Goal: Transaction & Acquisition: Purchase product/service

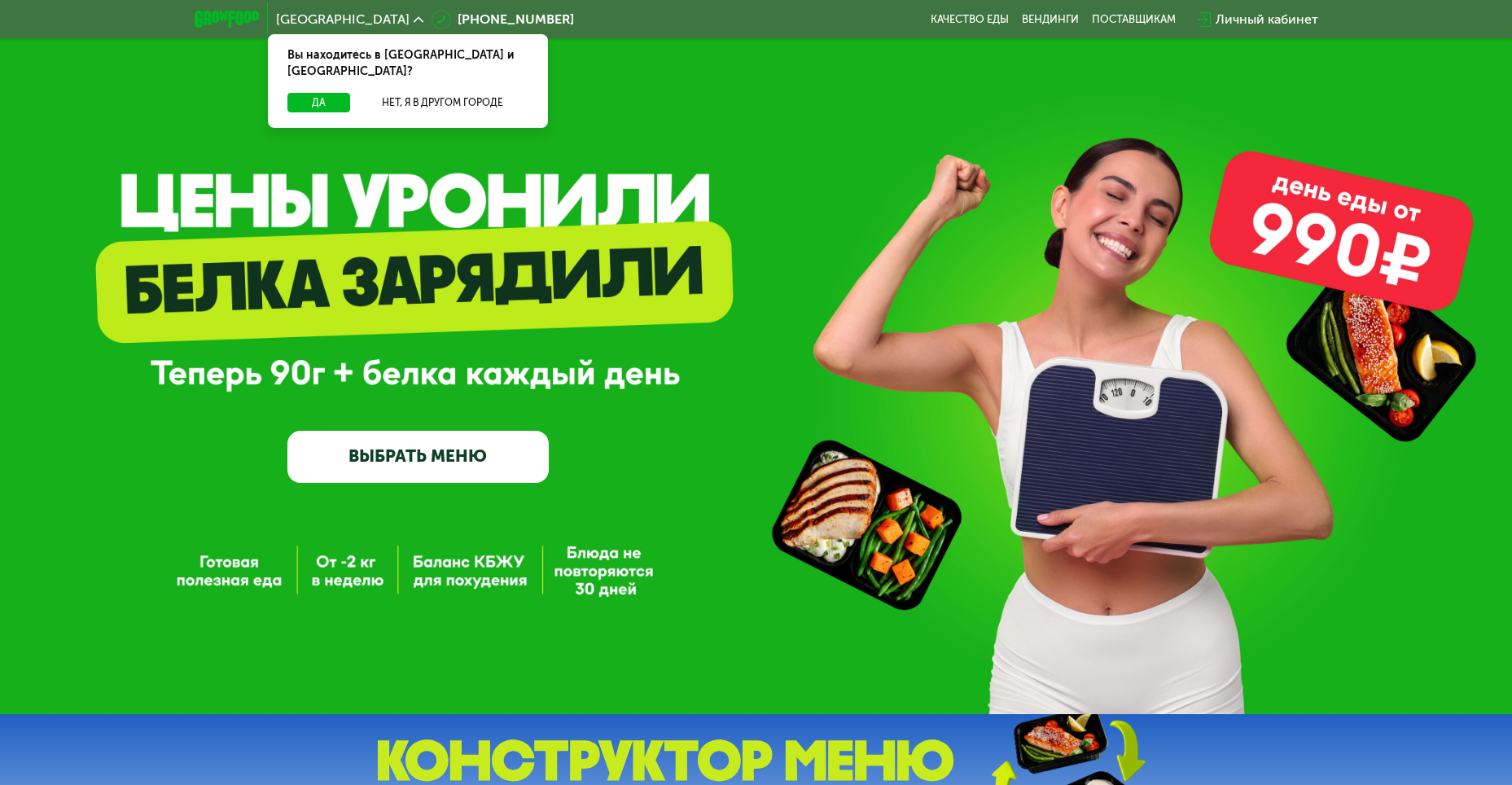
click at [420, 459] on link "ВЫБРАТЬ МЕНЮ" at bounding box center [418, 456] width 262 height 52
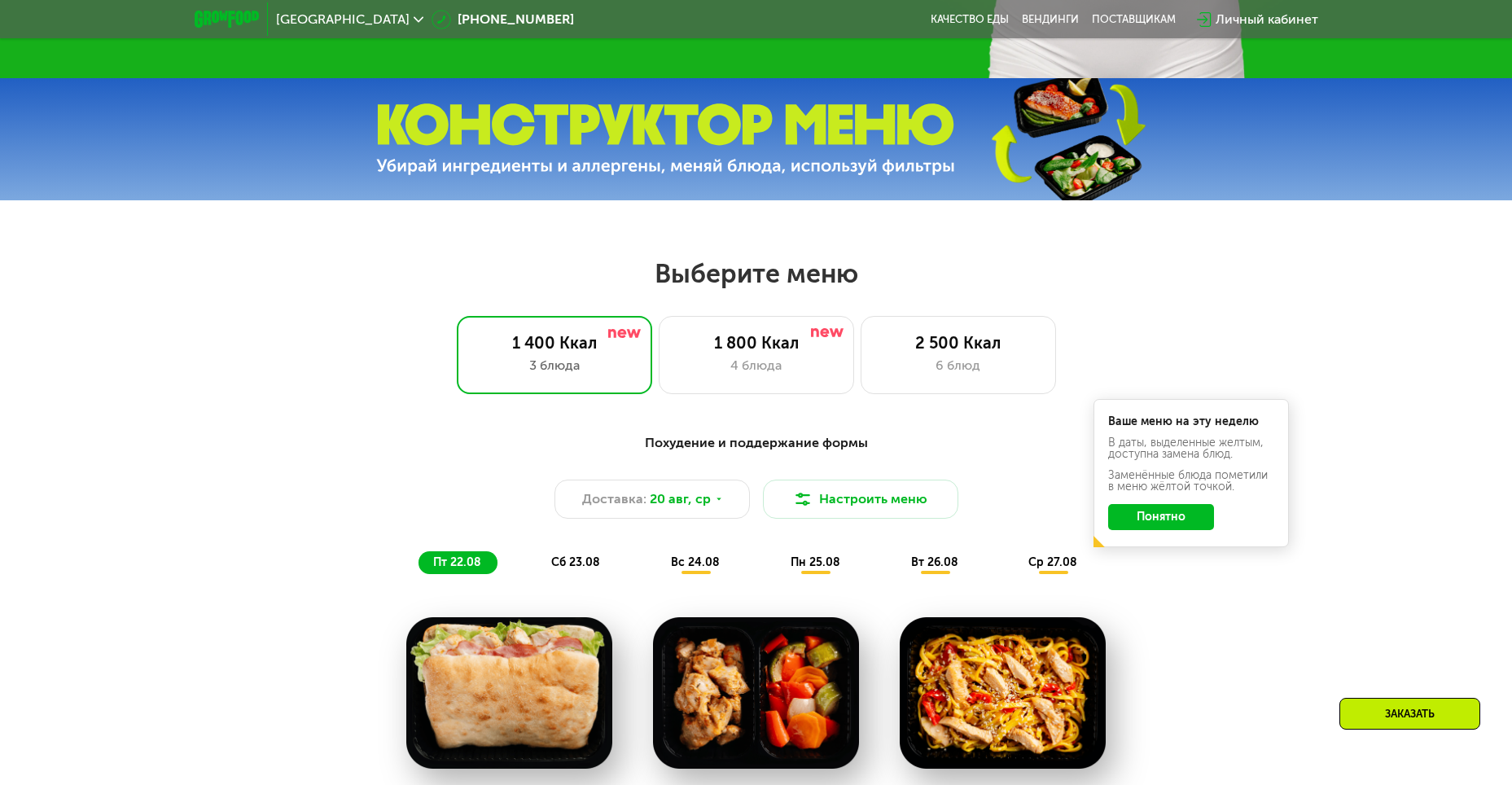
scroll to position [860, 0]
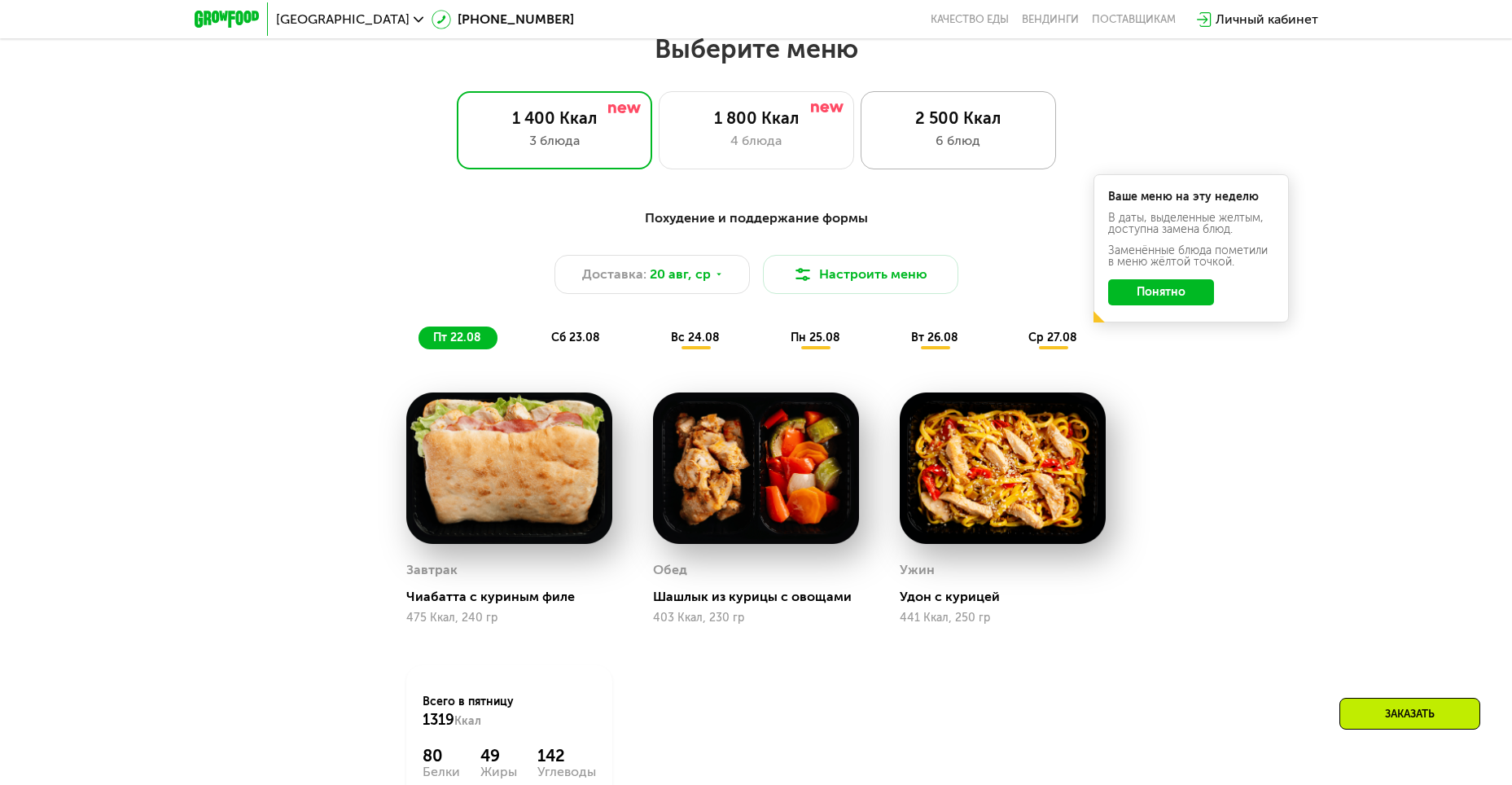
click at [937, 128] on div "2 500 Ккал" at bounding box center [958, 118] width 161 height 20
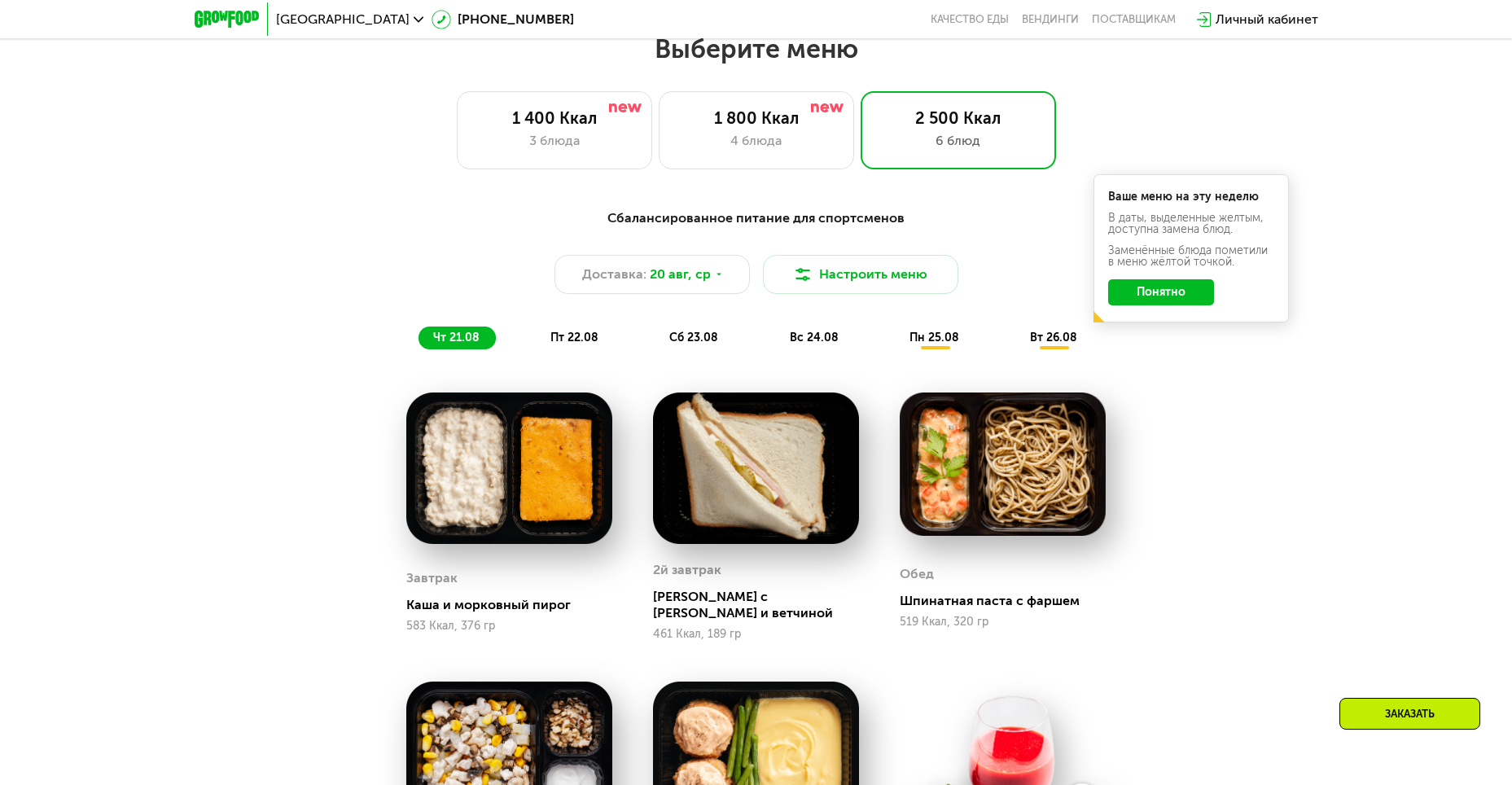
click at [1167, 297] on button "Понятно" at bounding box center [1161, 292] width 105 height 26
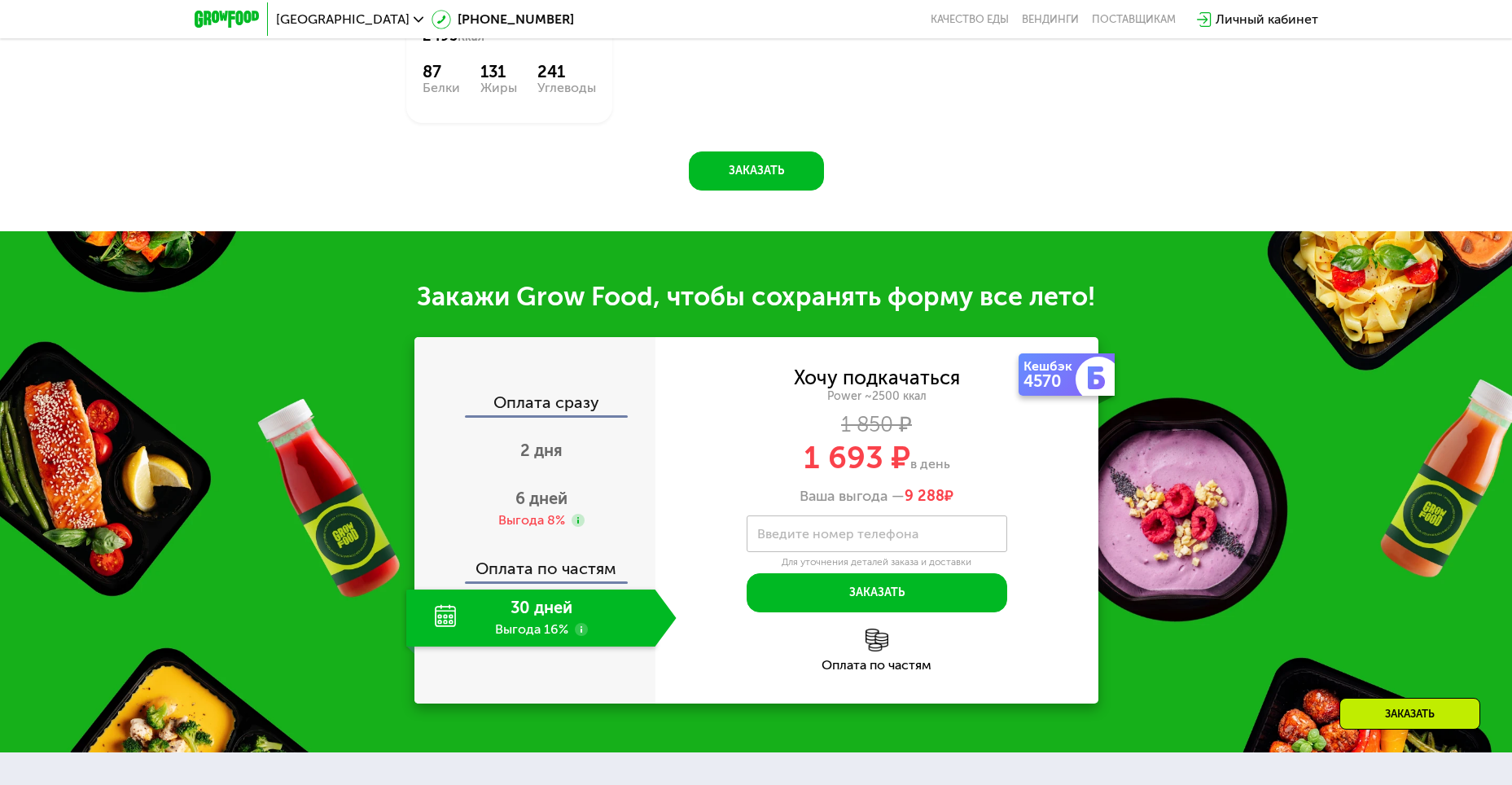
scroll to position [1838, 0]
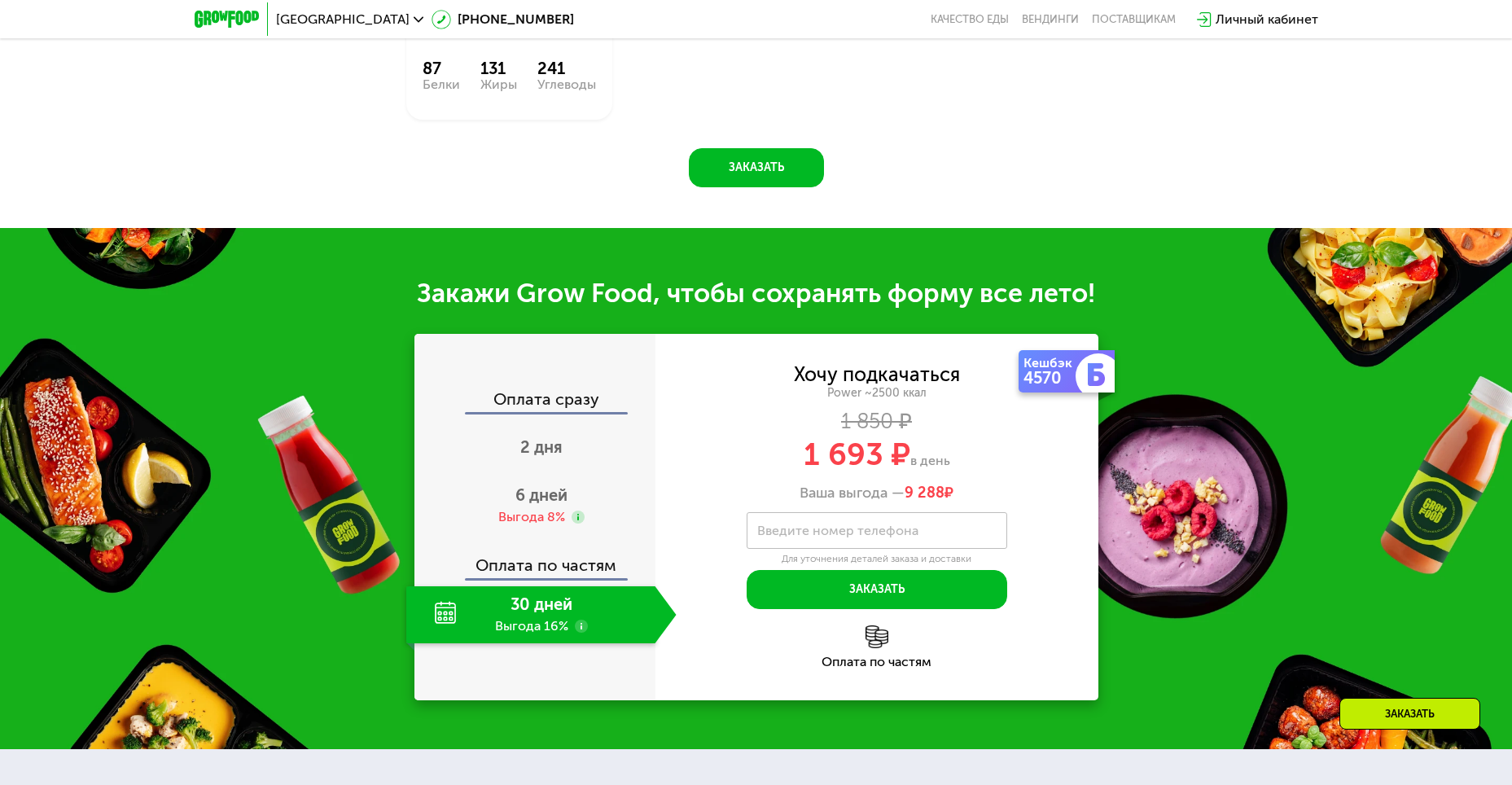
click at [541, 557] on div "Оплата по частям" at bounding box center [535, 559] width 239 height 37
click at [547, 590] on div "30 дней Выгода 16%" at bounding box center [530, 614] width 249 height 57
click at [550, 614] on div "30 дней Выгода 16%" at bounding box center [530, 614] width 249 height 57
click at [520, 619] on div "30 дней Выгода 16%" at bounding box center [530, 614] width 249 height 57
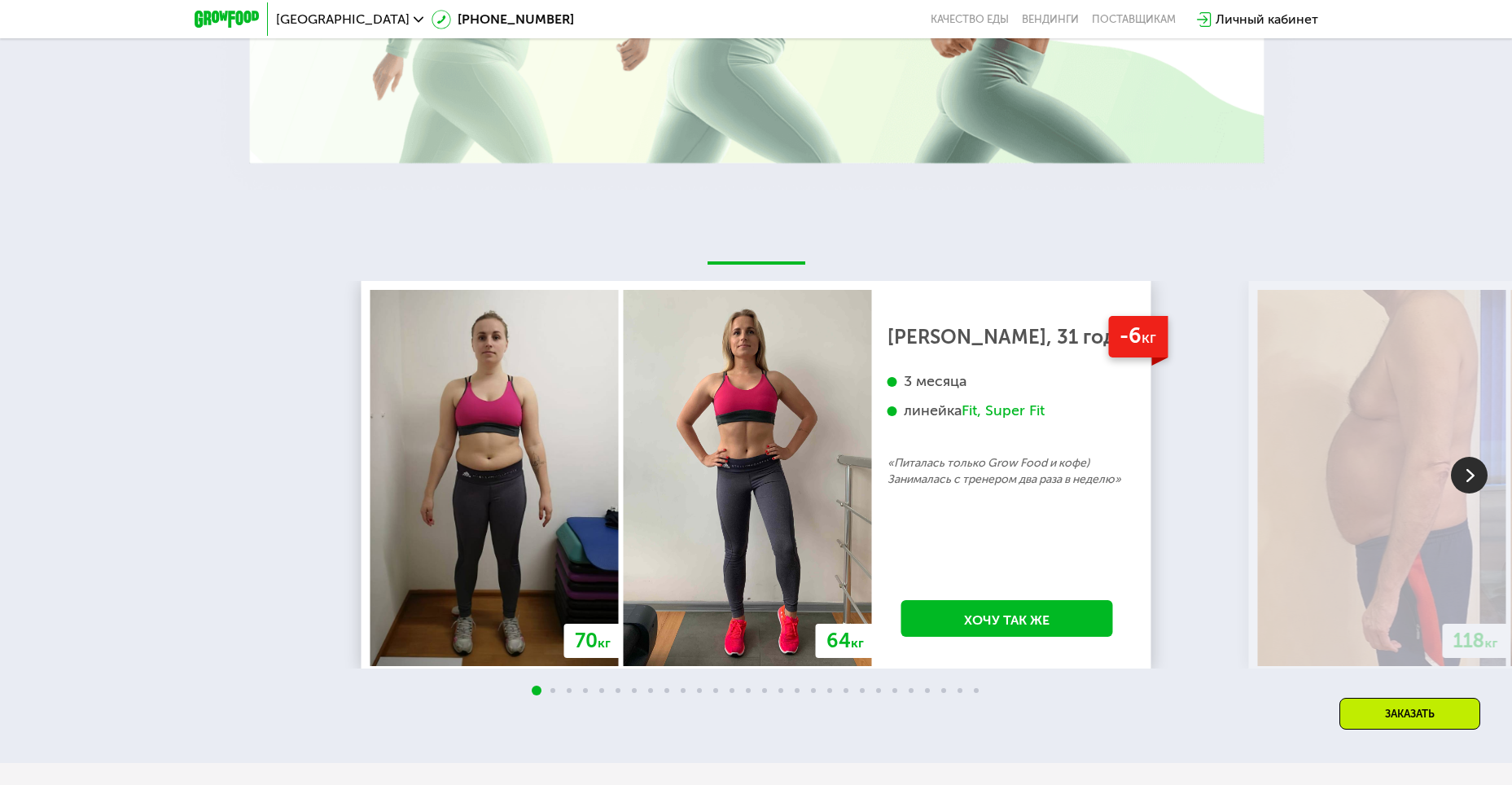
scroll to position [3222, 0]
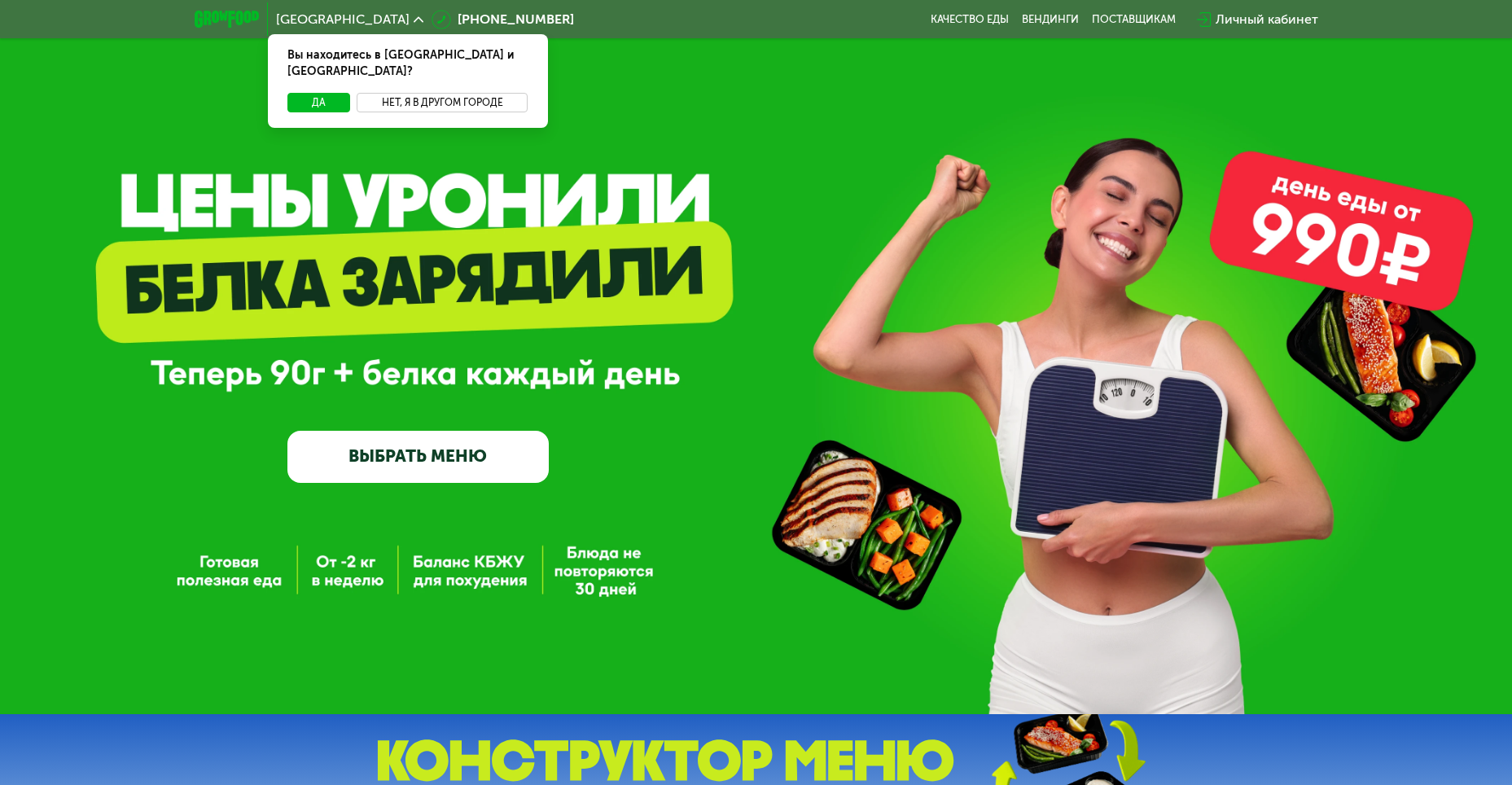
click at [429, 93] on button "Нет, я в другом городе" at bounding box center [442, 103] width 172 height 20
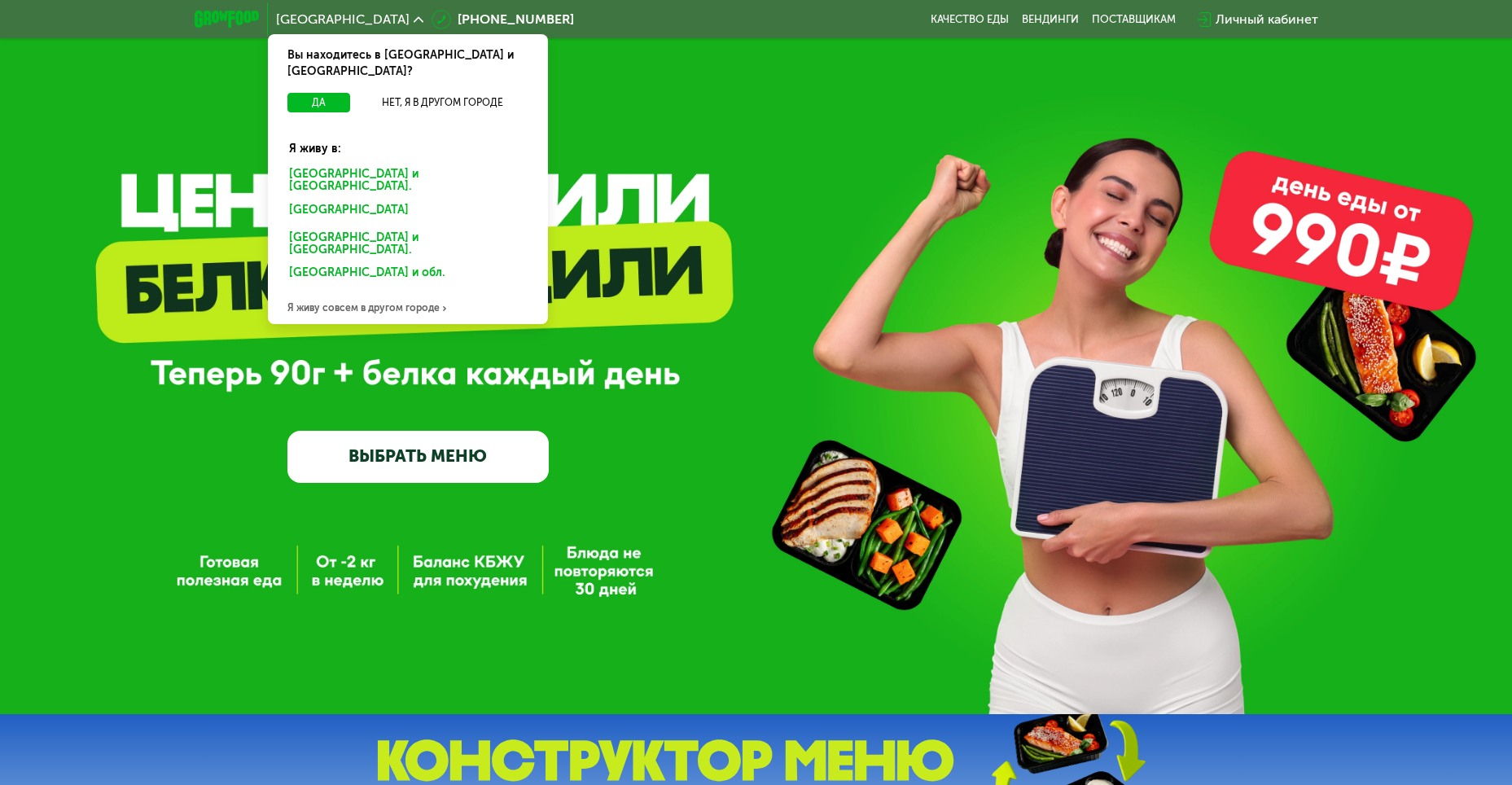
click at [387, 292] on div "Я живу совсем в другом городе" at bounding box center [407, 308] width 280 height 32
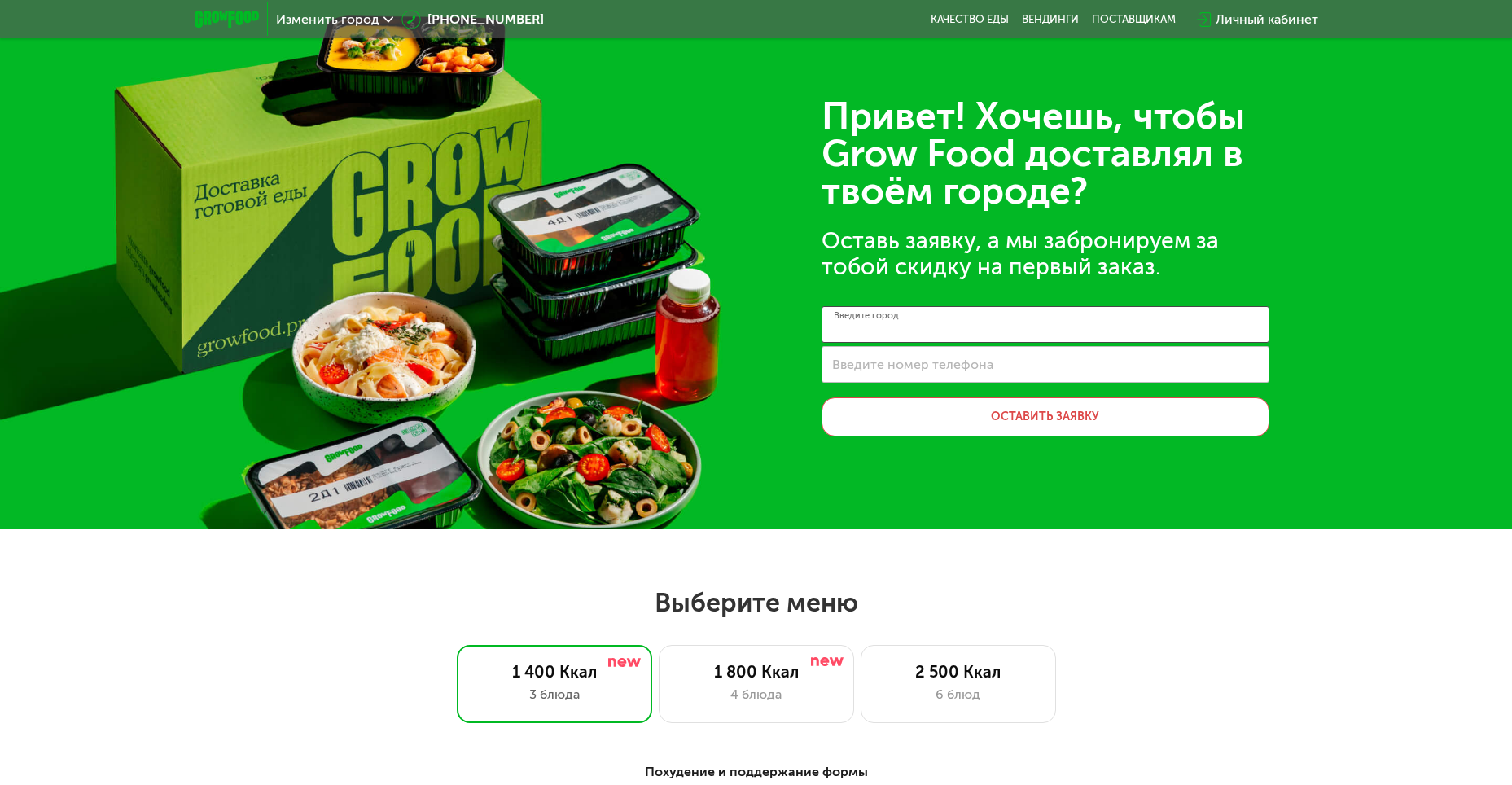
click at [940, 320] on input "Введите город" at bounding box center [1044, 325] width 448 height 37
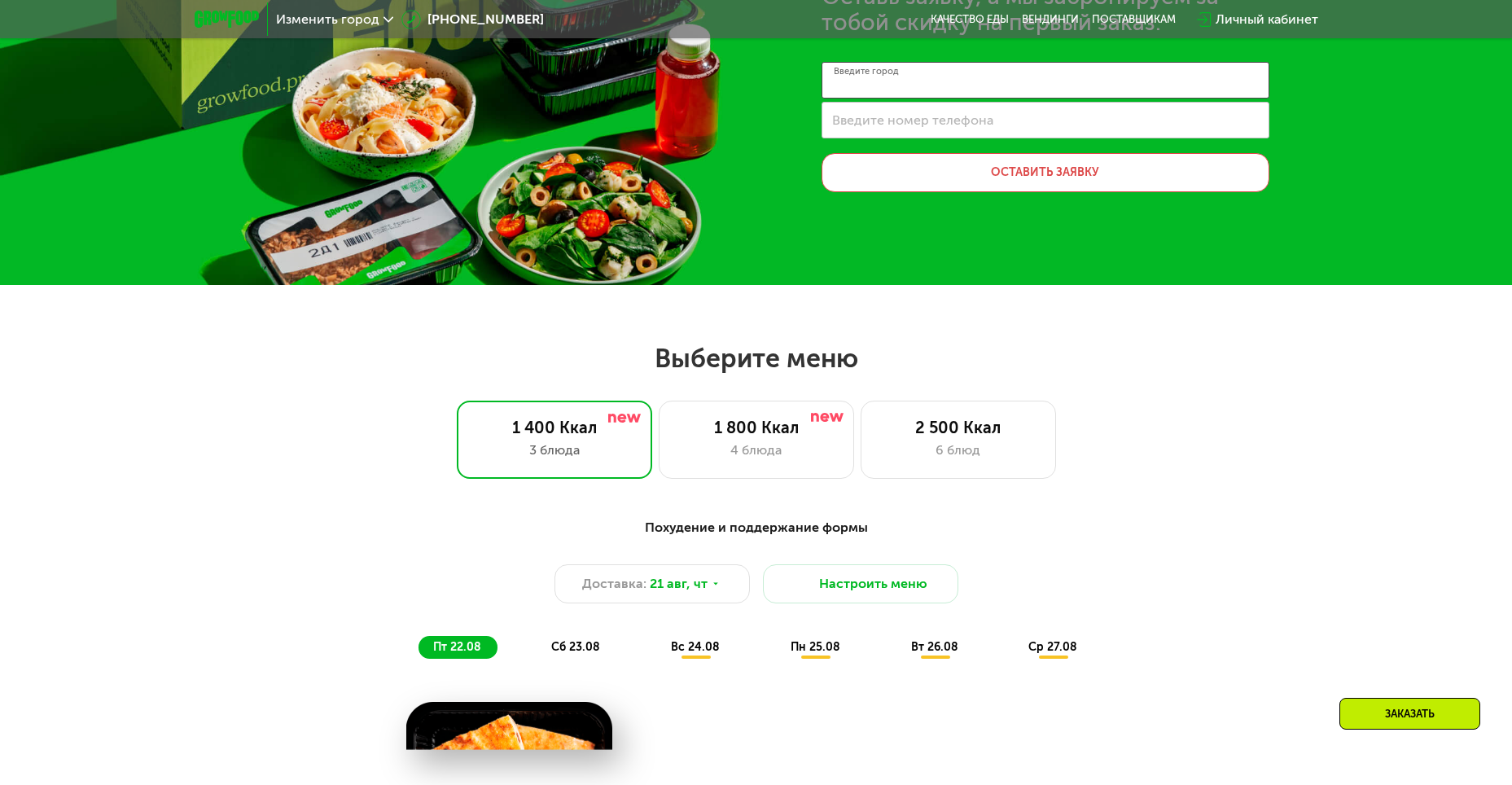
scroll to position [407, 0]
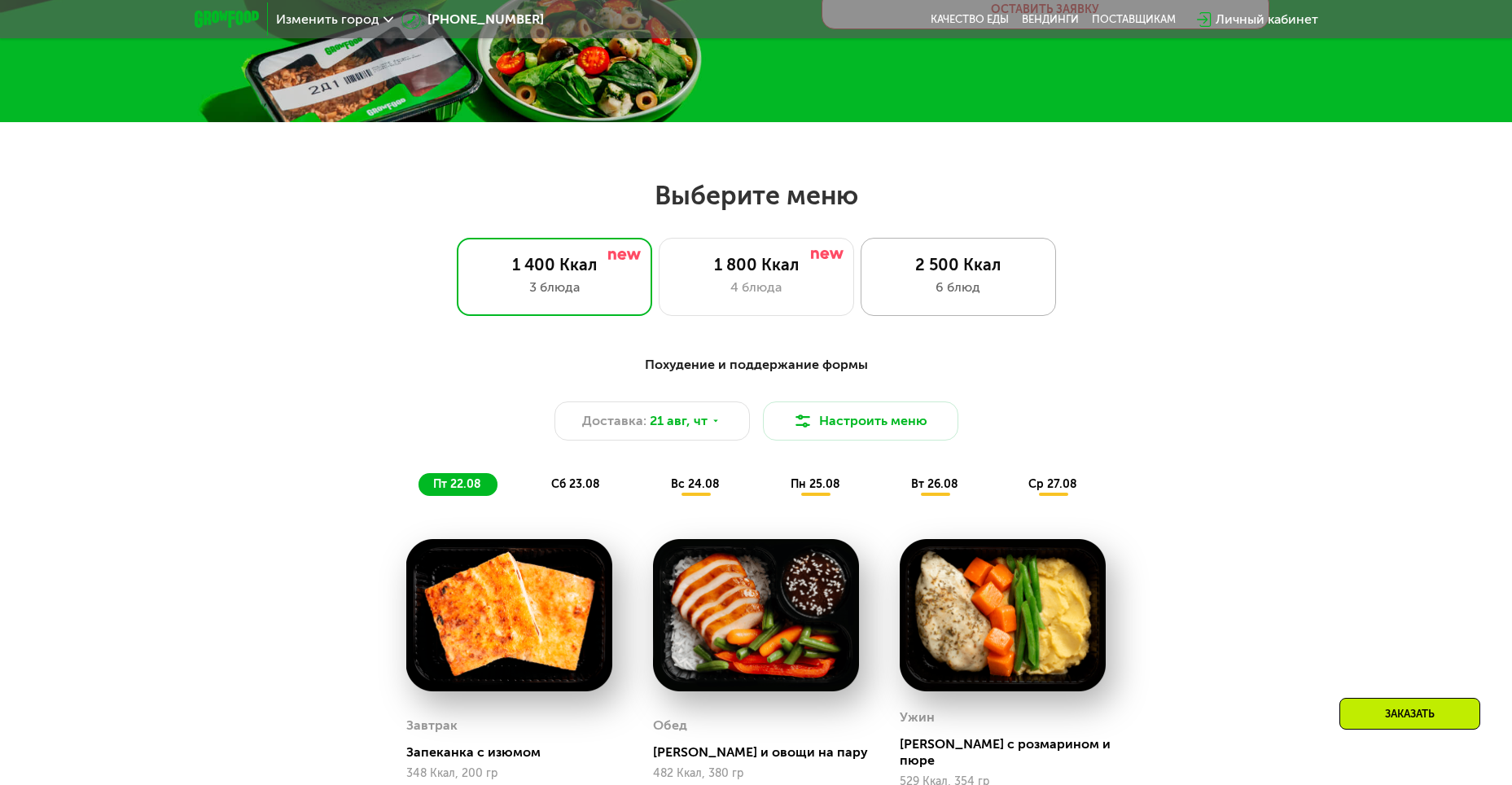
click at [944, 272] on div "2 500 Ккал" at bounding box center [958, 265] width 161 height 20
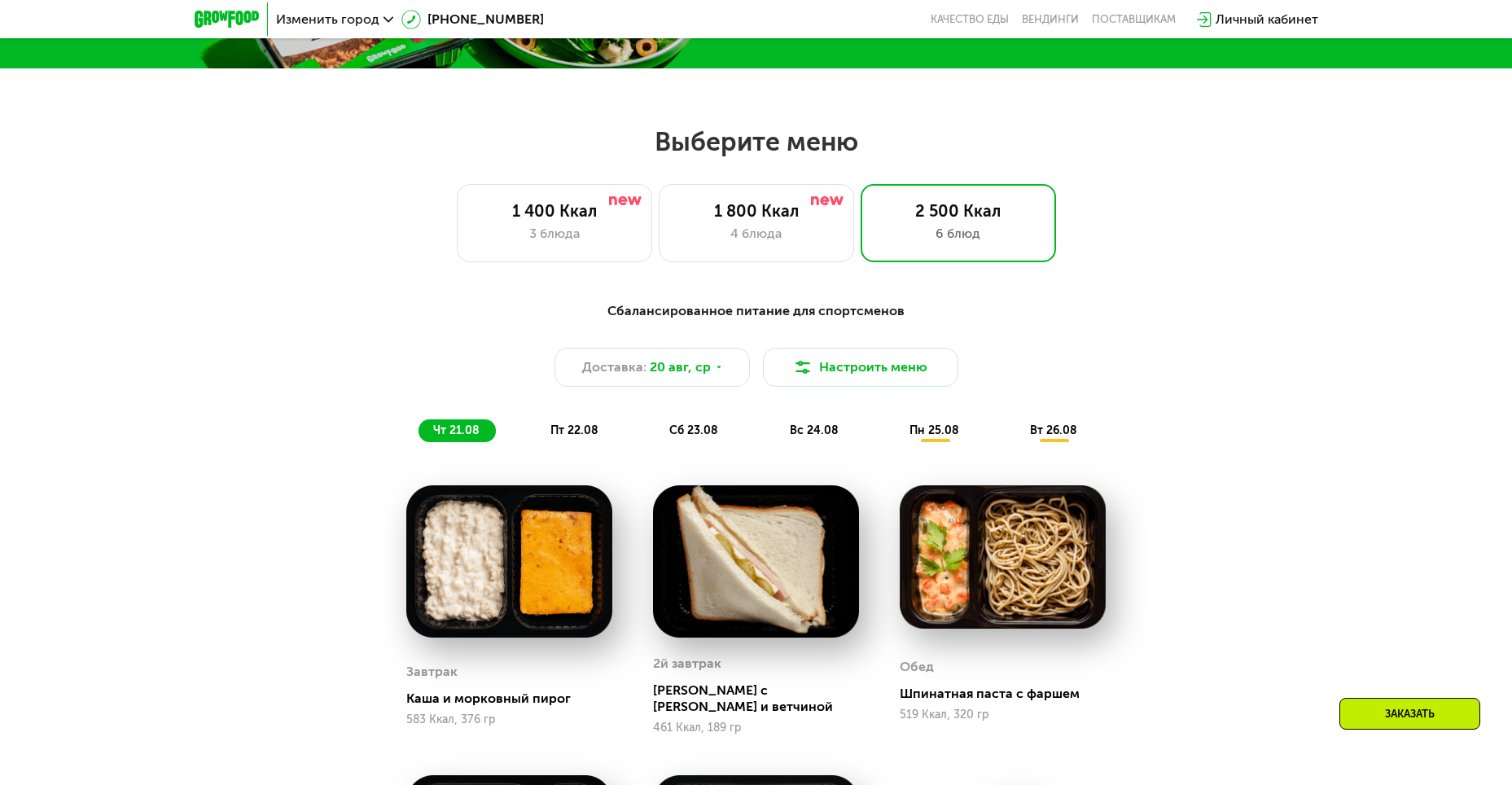
scroll to position [456, 0]
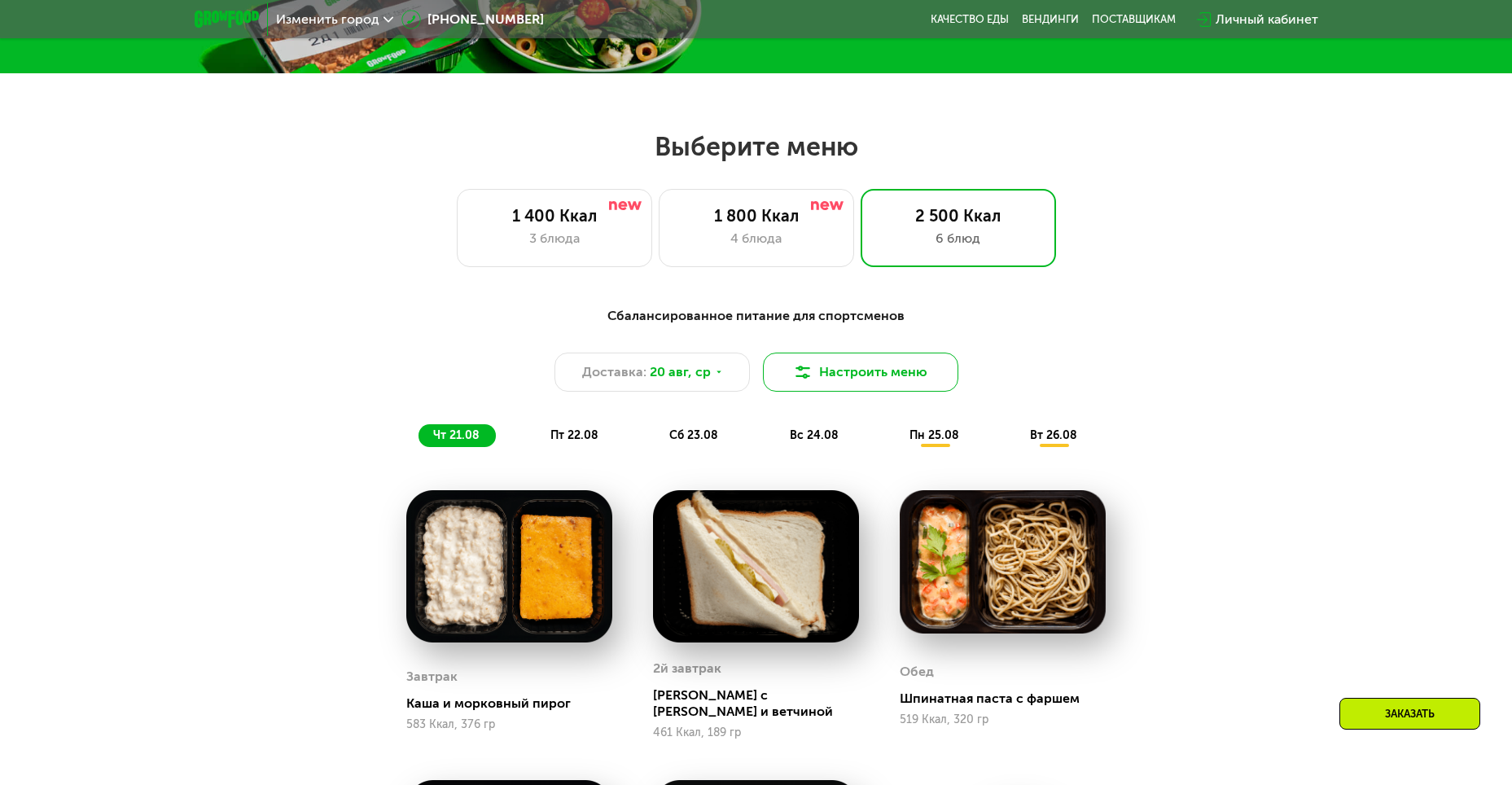
click at [891, 376] on button "Настроить меню" at bounding box center [860, 372] width 195 height 39
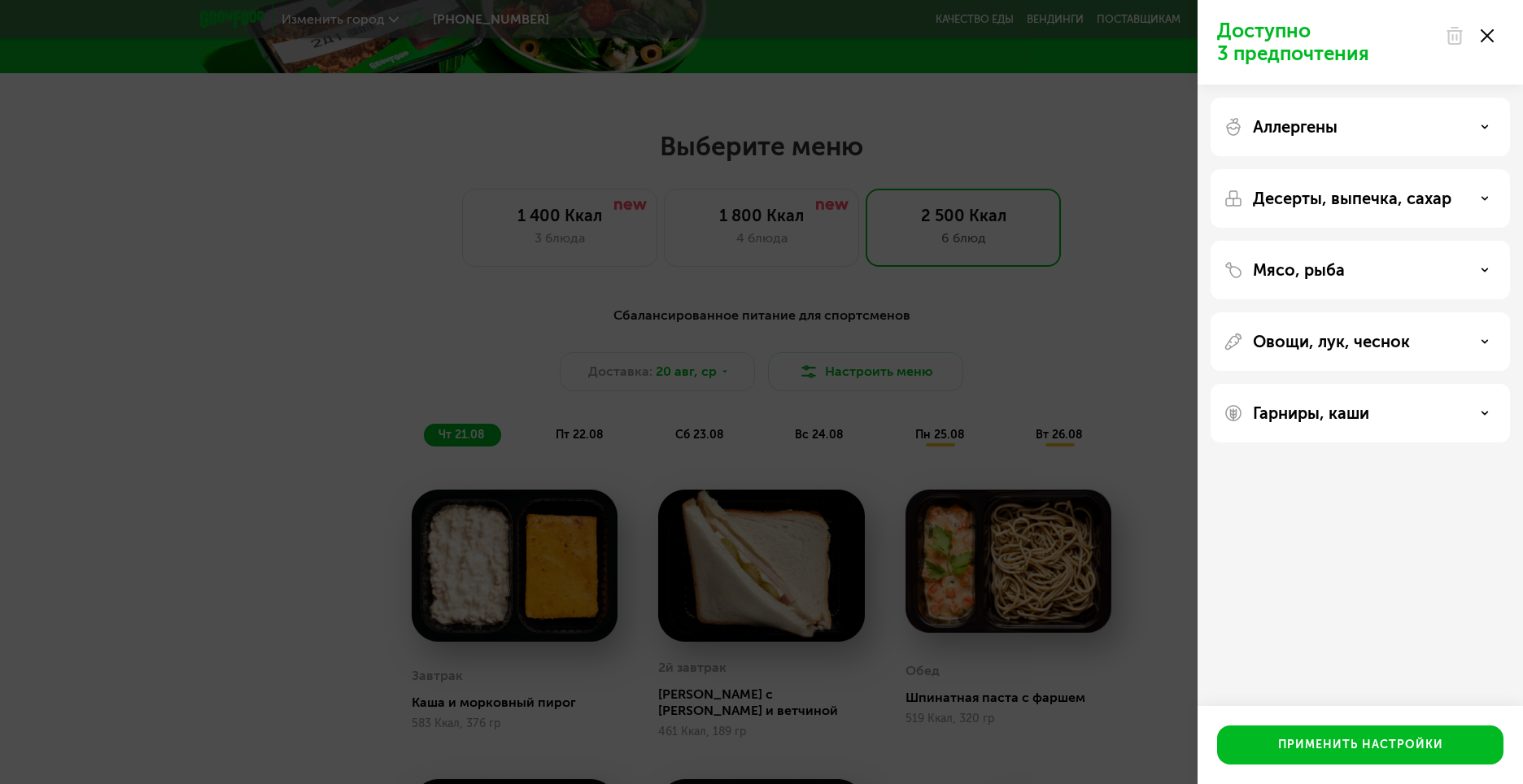
click at [1114, 312] on div "Доступно 3 предпочтения Аллергены Десерты, выпечка, сахар Мясо, рыба Овощи, лук…" at bounding box center [761, 392] width 1523 height 784
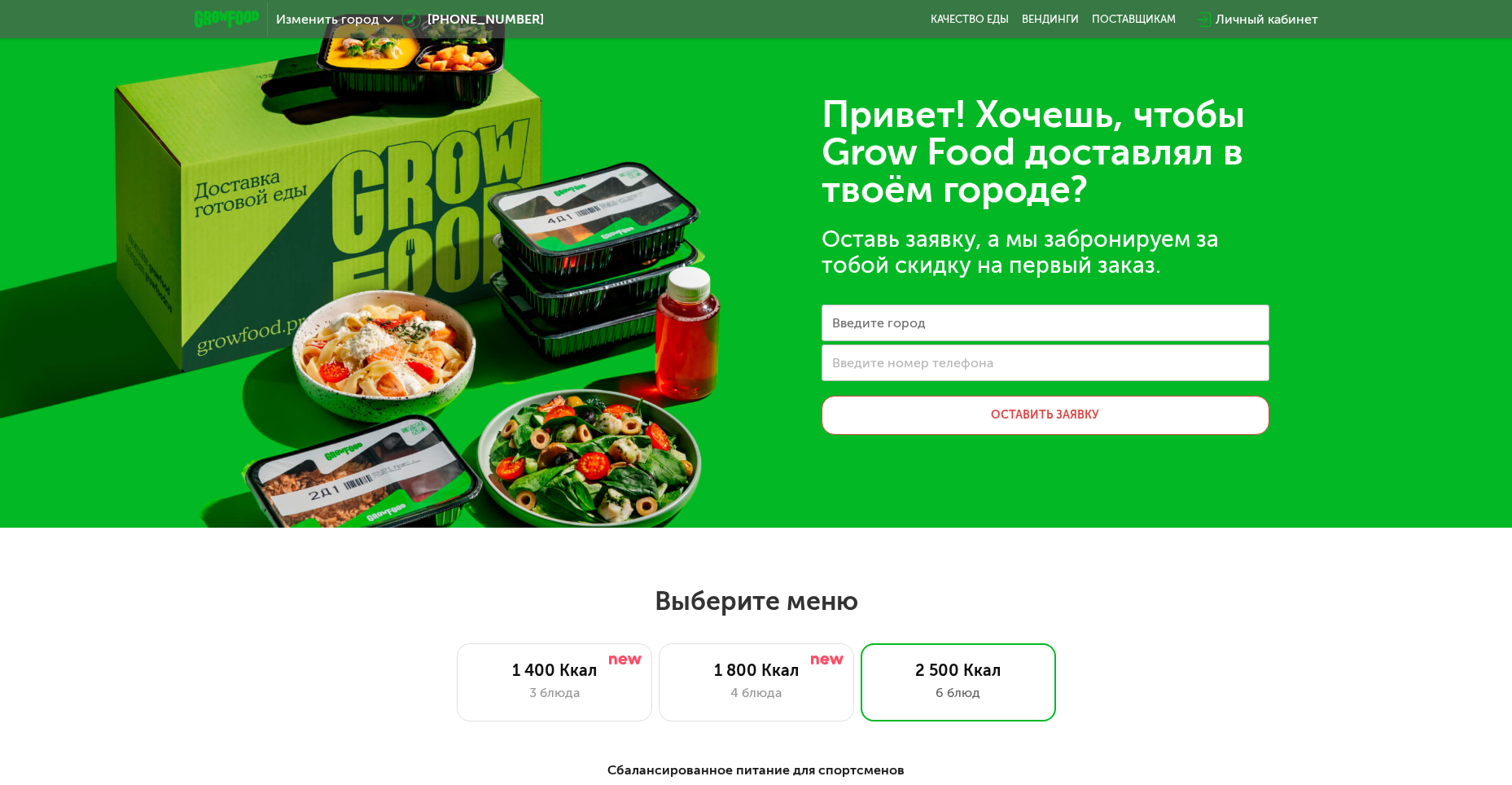
scroll to position [0, 0]
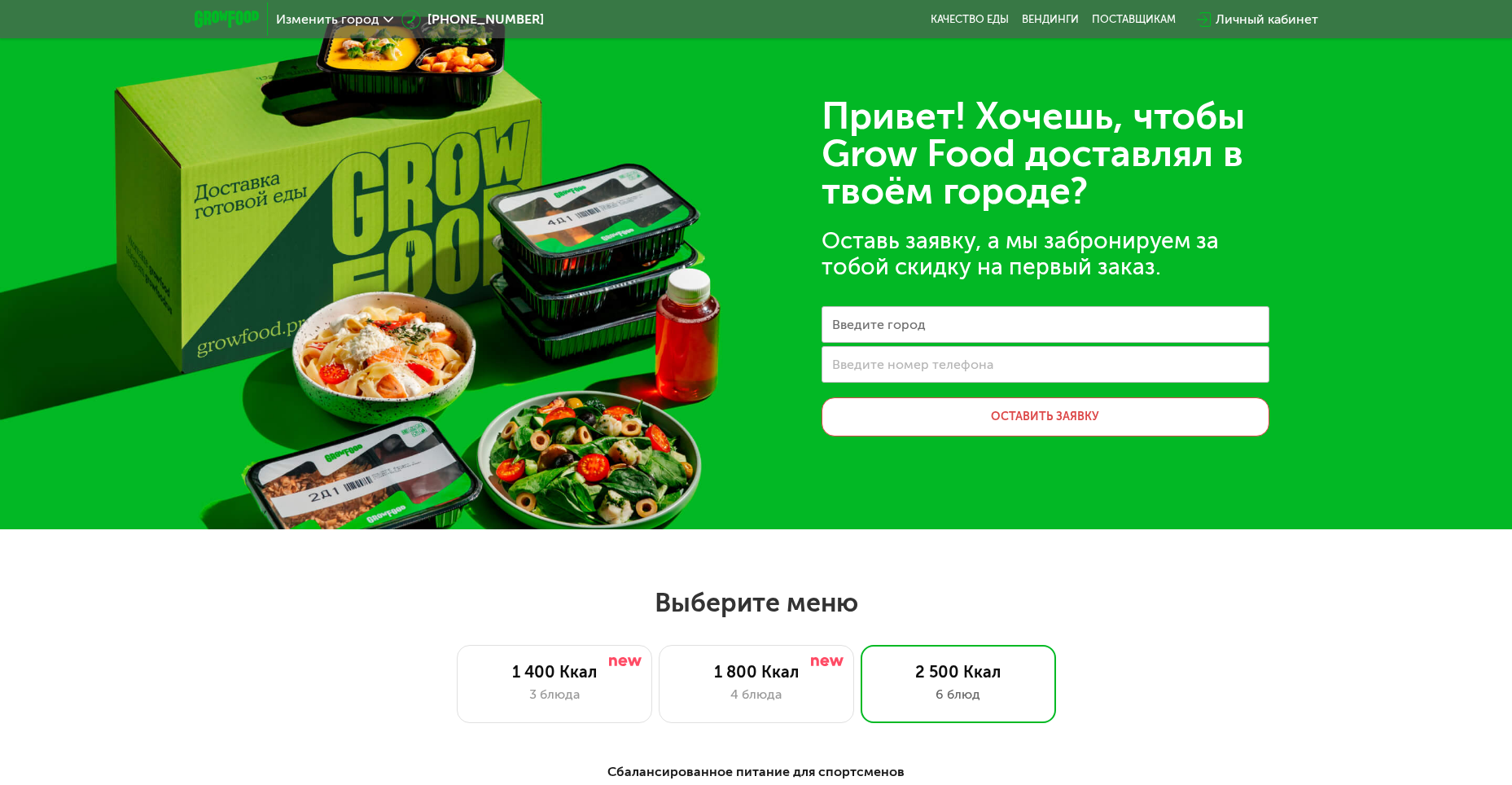
click at [333, 18] on span "Изменить город" at bounding box center [328, 19] width 103 height 13
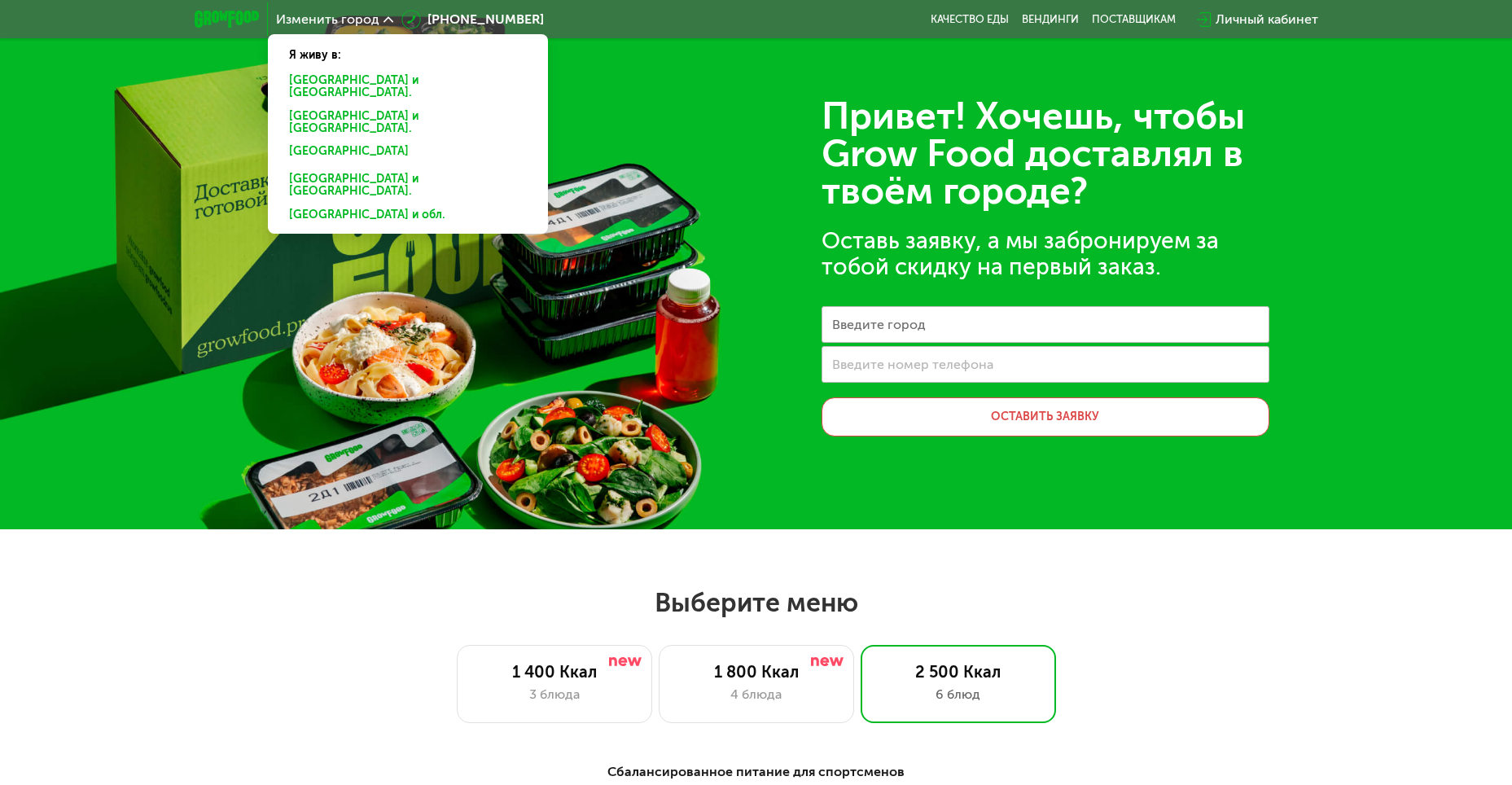
click at [320, 141] on div "Москве и обл." at bounding box center [407, 153] width 261 height 26
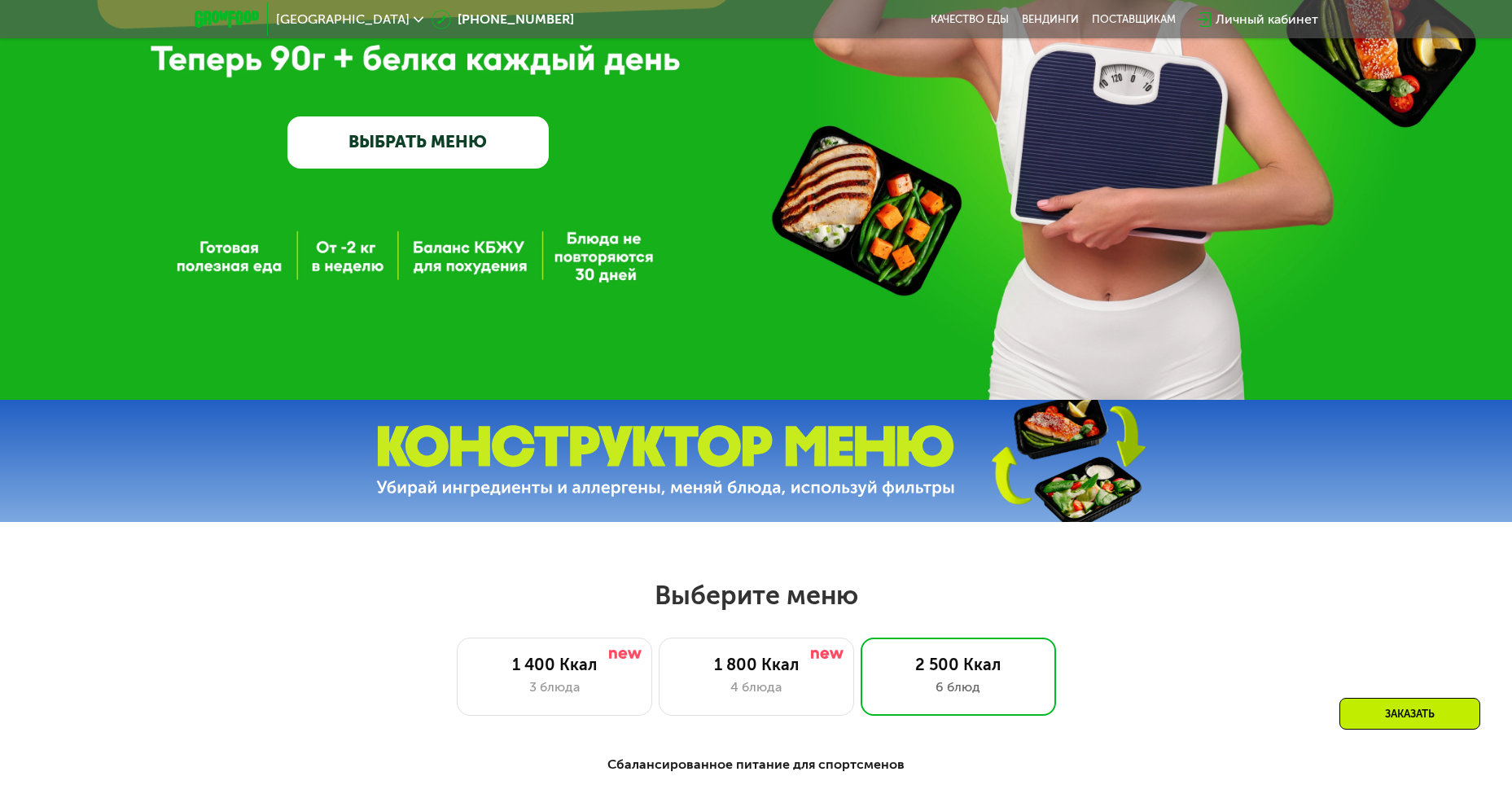
scroll to position [326, 0]
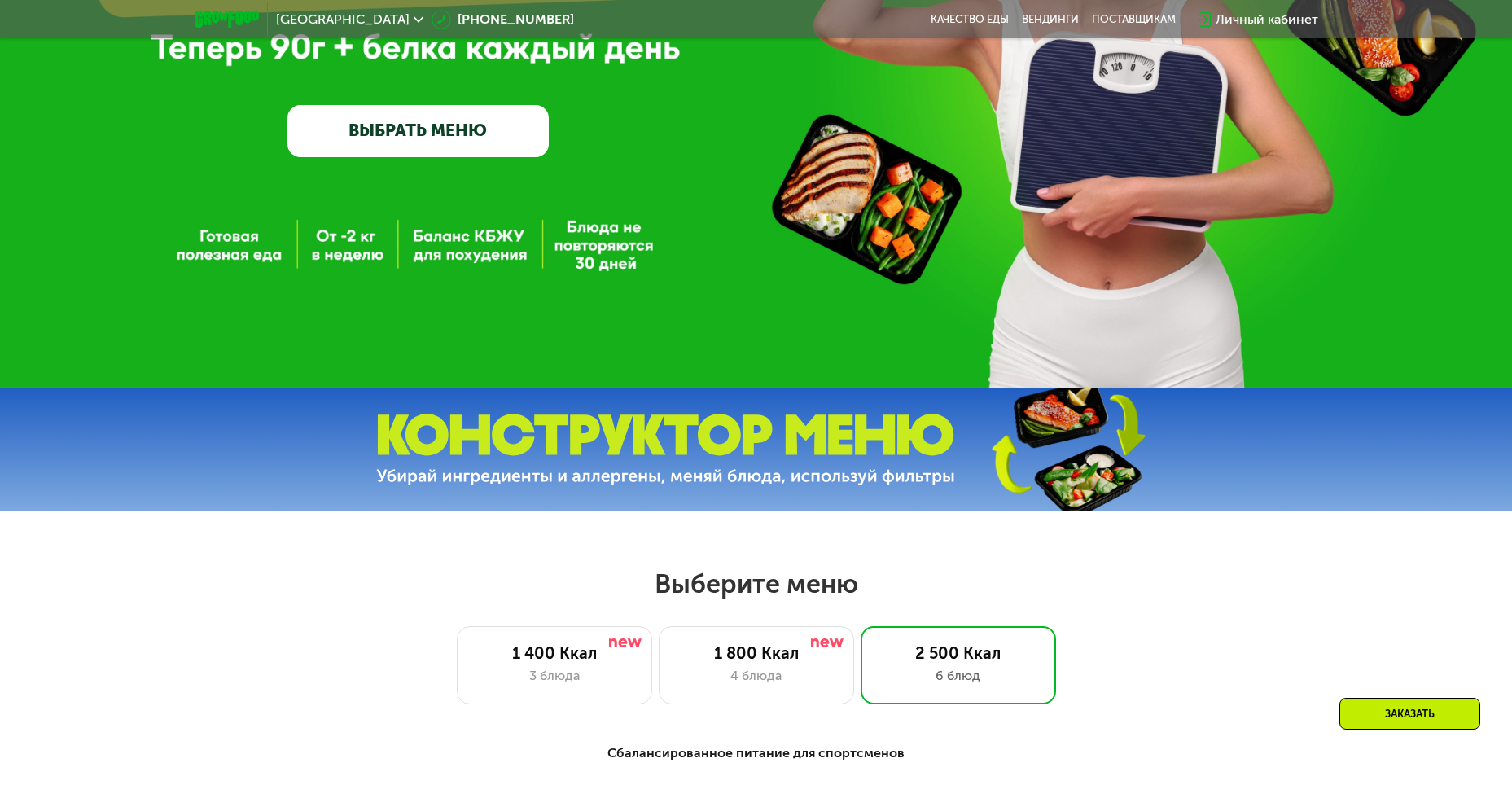
click at [456, 130] on link "ВЫБРАТЬ МЕНЮ" at bounding box center [418, 131] width 262 height 52
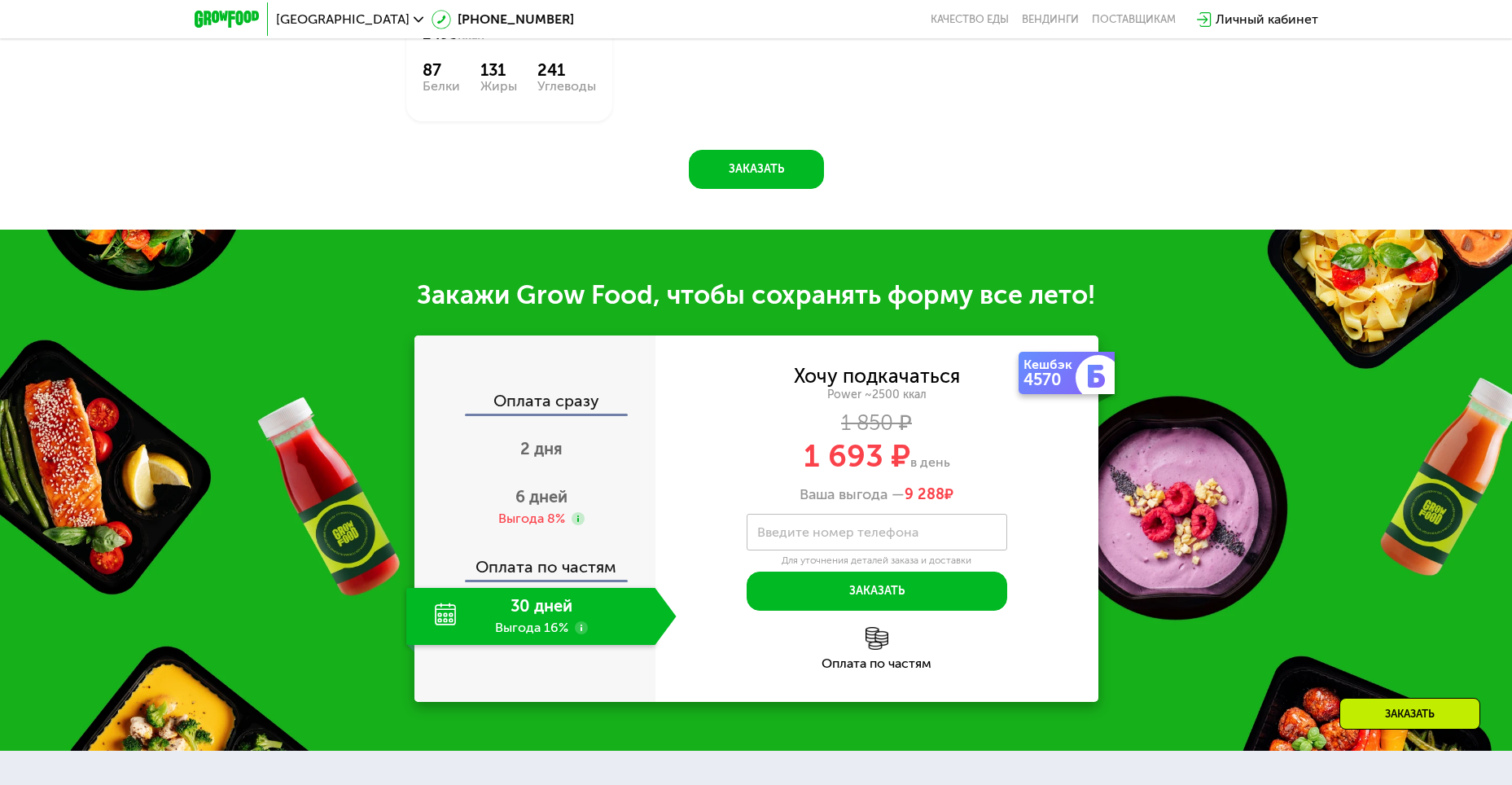
scroll to position [1838, 0]
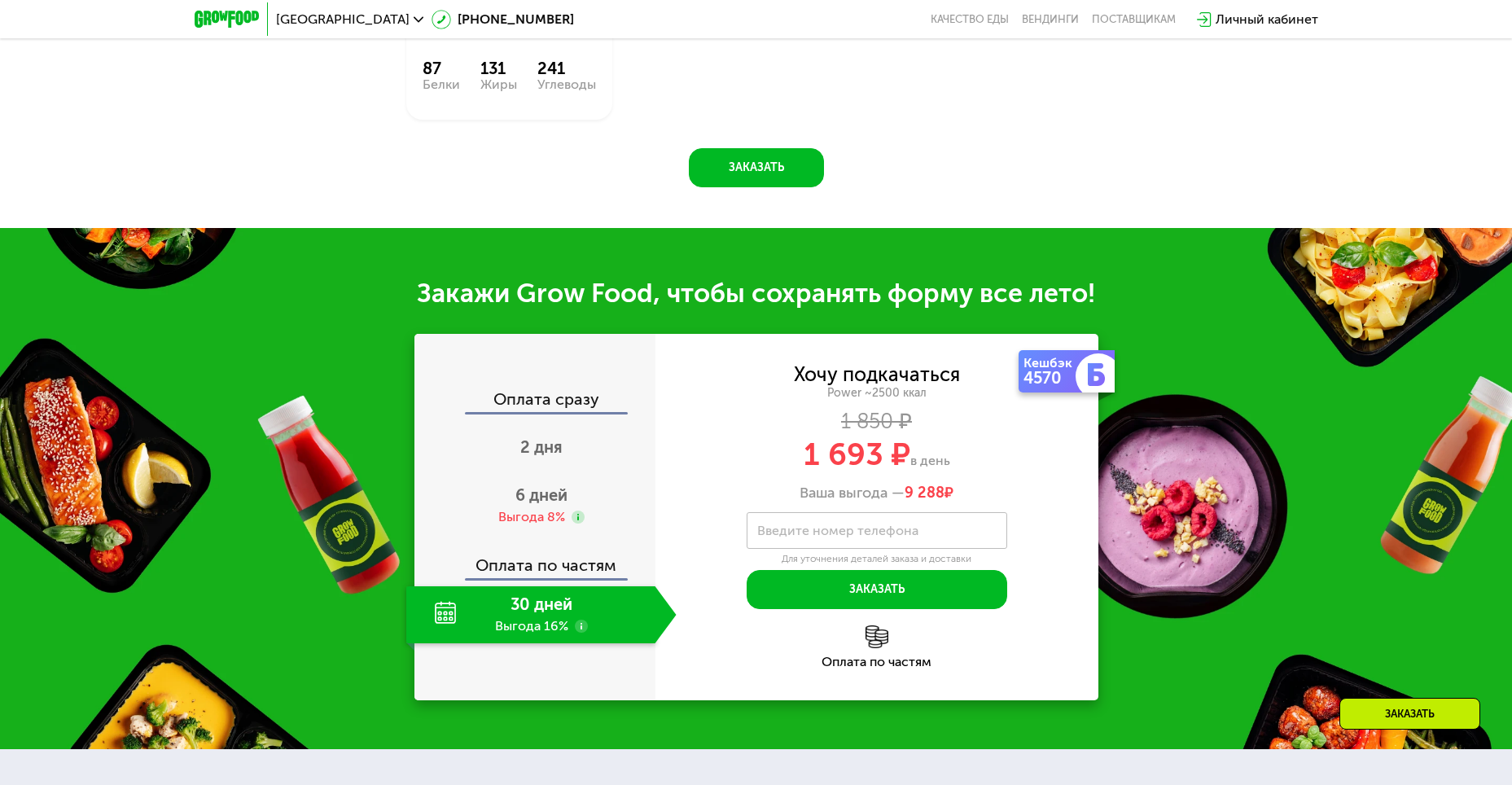
click at [562, 615] on div "30 дней Выгода 16%" at bounding box center [530, 614] width 249 height 57
click at [552, 485] on span "6 дней" at bounding box center [541, 495] width 52 height 20
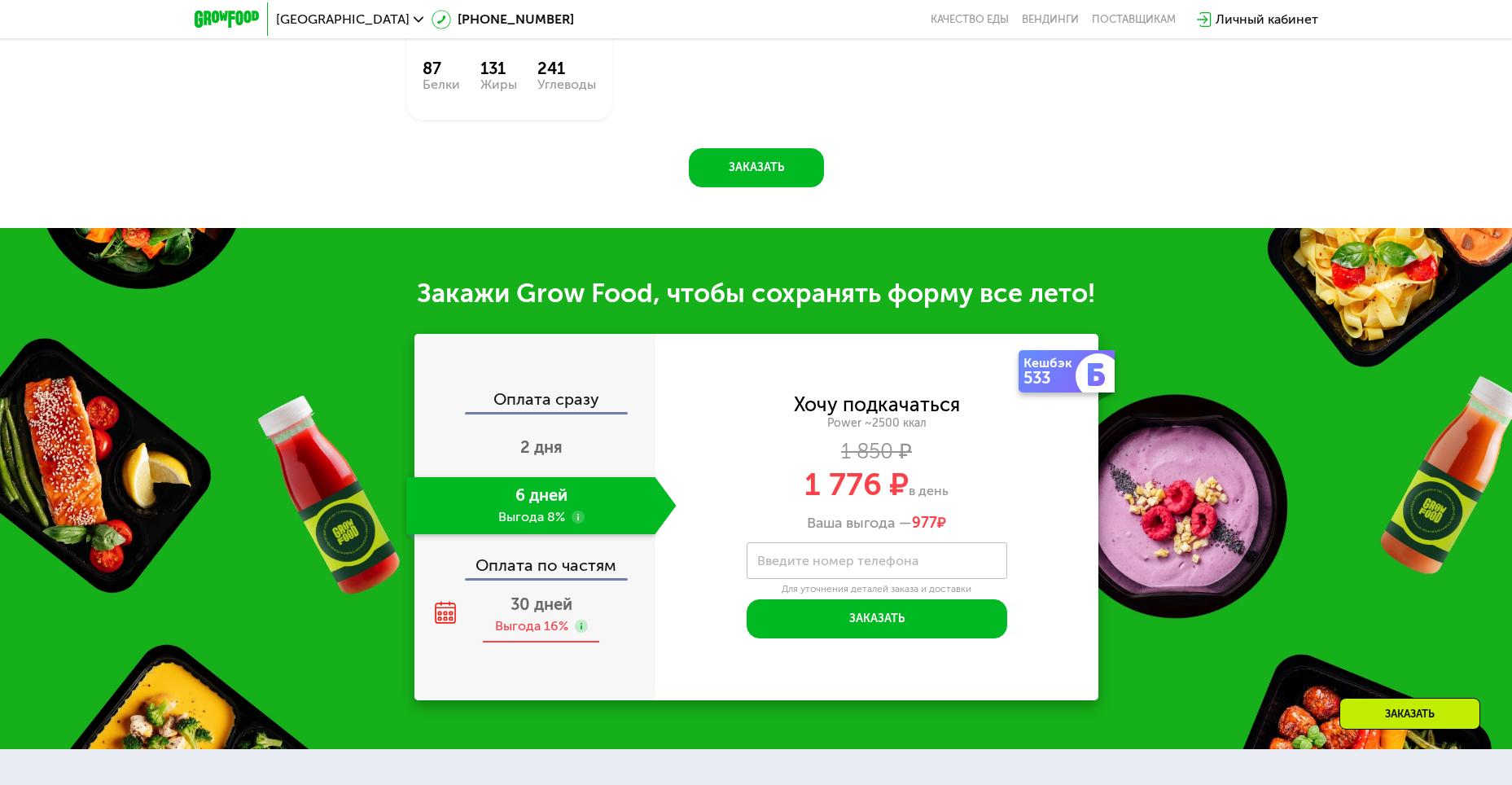
click at [556, 604] on div "30 дней Выгода 16%" at bounding box center [541, 614] width 270 height 57
